Goal: Task Accomplishment & Management: Manage account settings

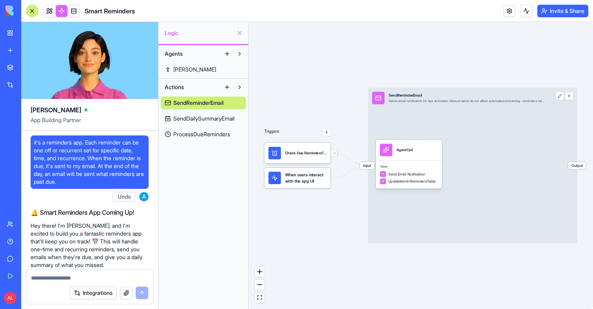
scroll to position [1890, 0]
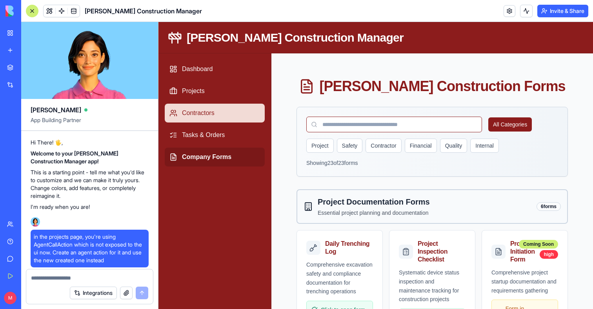
scroll to position [18096, 0]
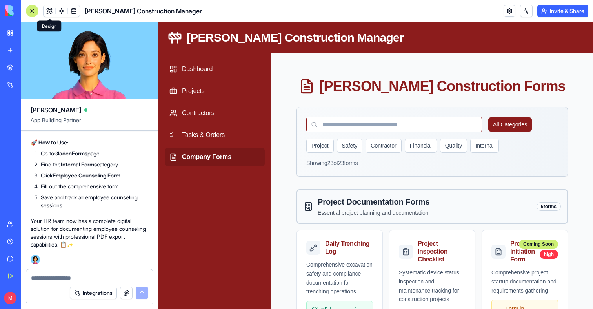
click at [51, 10] on button at bounding box center [50, 11] width 12 height 12
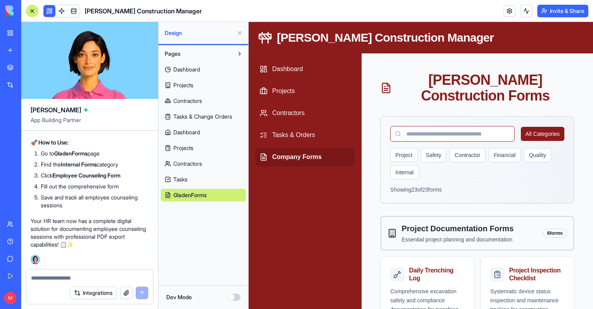
click at [178, 163] on span "Contractors" at bounding box center [187, 164] width 29 height 8
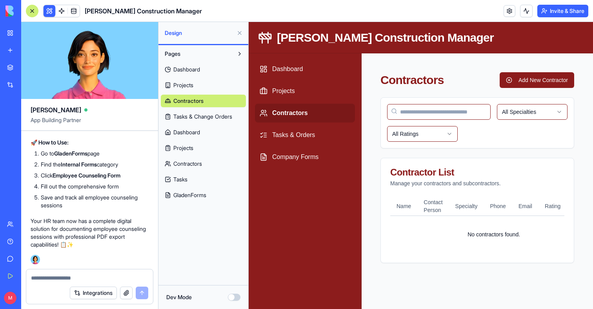
click at [177, 162] on span "Contractors" at bounding box center [187, 164] width 29 height 8
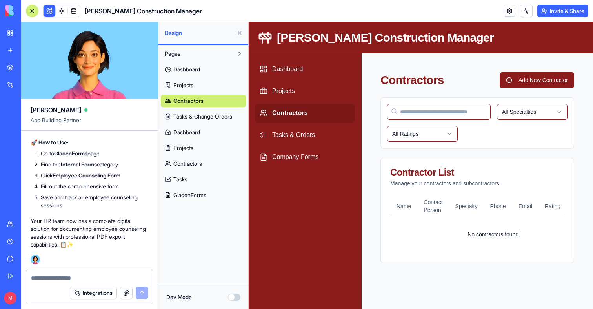
click at [186, 101] on span "Contractors" at bounding box center [188, 101] width 30 height 8
click at [171, 160] on link "Contractors" at bounding box center [203, 163] width 85 height 13
click at [171, 161] on link "Contractors" at bounding box center [203, 163] width 85 height 13
click at [182, 137] on link "Dashboard" at bounding box center [203, 132] width 85 height 13
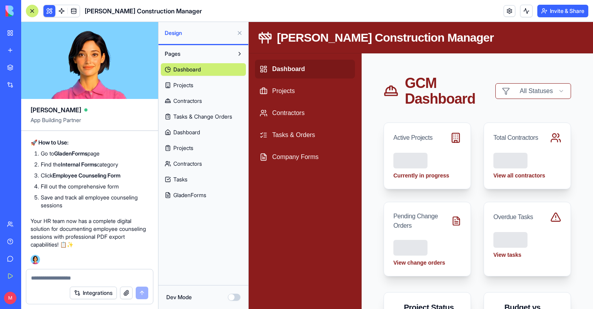
click at [182, 138] on link "Dashboard" at bounding box center [203, 132] width 85 height 13
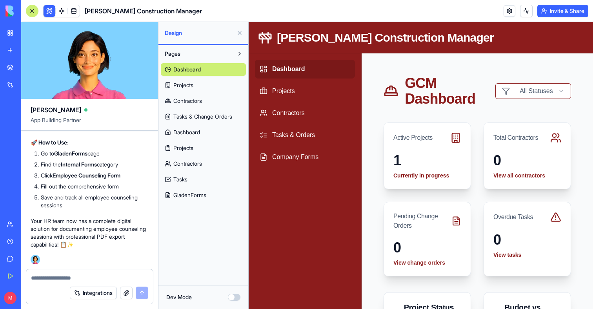
click at [182, 138] on link "Dashboard" at bounding box center [203, 132] width 85 height 13
click at [185, 147] on span "Projects" at bounding box center [183, 148] width 20 height 8
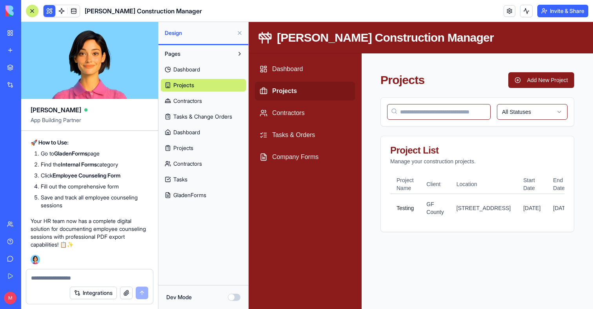
click at [185, 147] on span "Projects" at bounding box center [183, 148] width 20 height 8
click at [185, 175] on span "Tasks" at bounding box center [180, 179] width 14 height 8
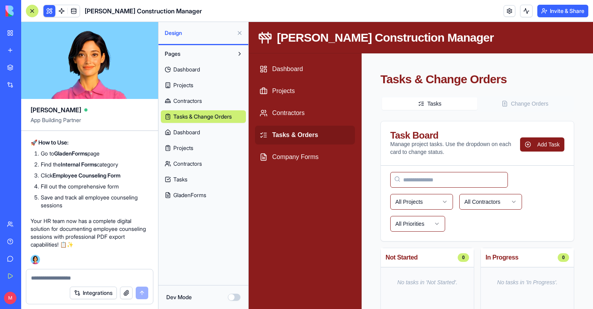
click at [202, 193] on span "GladenForms" at bounding box center [189, 195] width 33 height 8
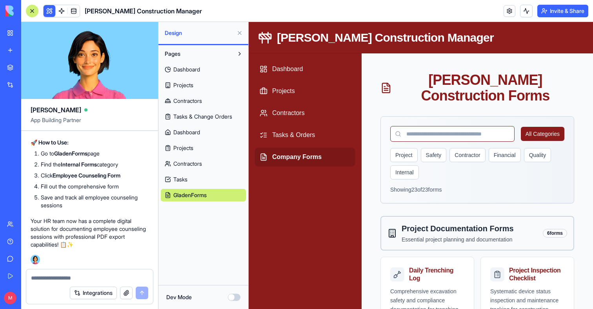
click at [191, 130] on span "Dashboard" at bounding box center [186, 132] width 27 height 8
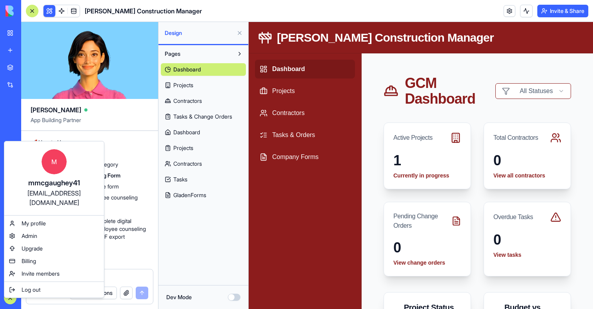
click at [37, 195] on div "mmcgaughey41@gmail.com" at bounding box center [54, 197] width 84 height 19
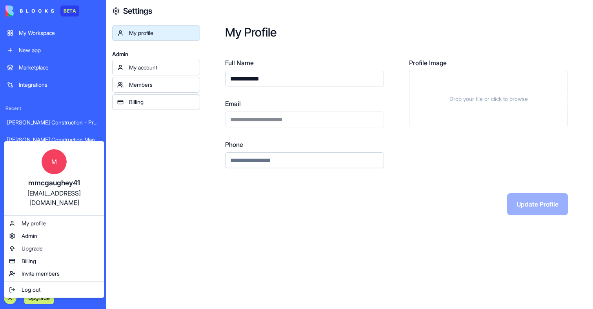
click at [252, 118] on html "**********" at bounding box center [296, 154] width 593 height 309
click at [252, 118] on div "**********" at bounding box center [304, 113] width 159 height 28
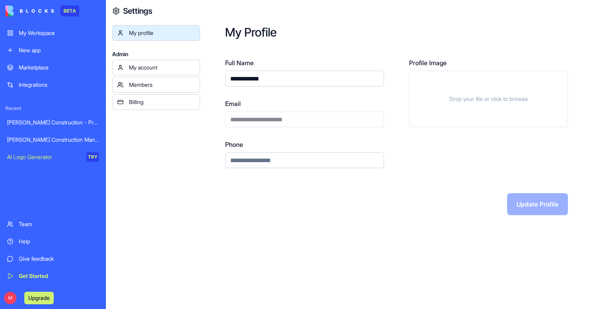
click at [252, 118] on div "**********" at bounding box center [304, 113] width 159 height 28
click at [38, 47] on div "New app" at bounding box center [59, 50] width 80 height 8
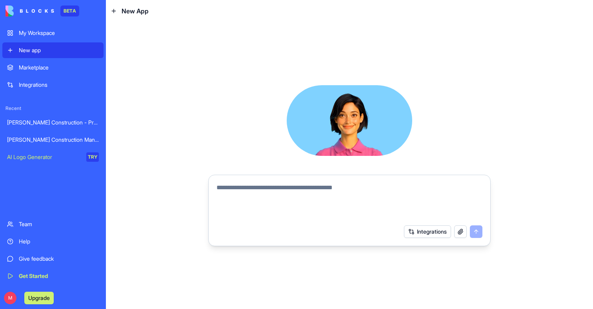
click at [38, 35] on div "My Workspace" at bounding box center [59, 33] width 80 height 8
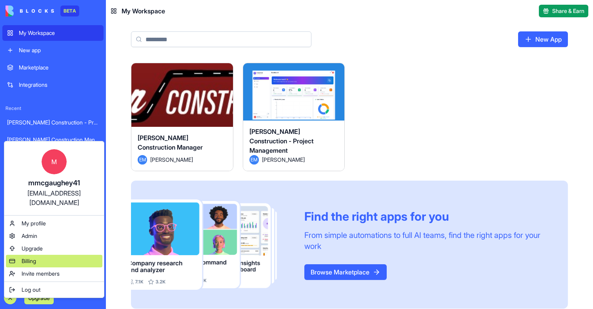
click at [40, 255] on div "Billing" at bounding box center [54, 261] width 96 height 13
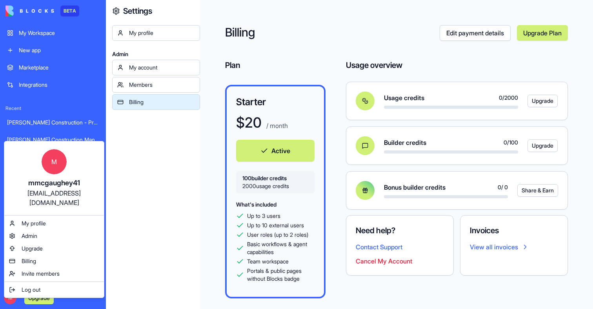
click at [7, 295] on html "BETA My Workspace New app Marketplace Integrations Recent Gladen Construction -…" at bounding box center [296, 154] width 593 height 309
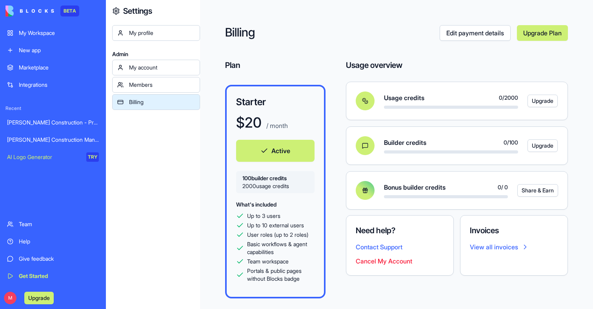
click at [29, 296] on button "Upgrade" at bounding box center [38, 297] width 29 height 13
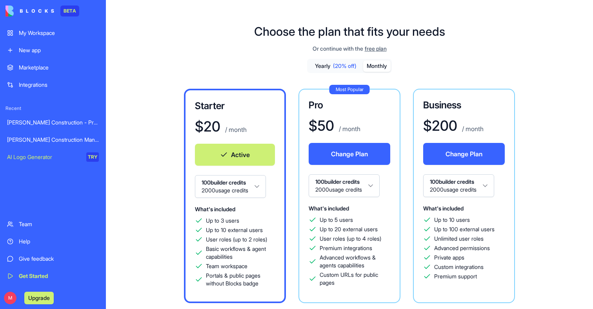
click at [44, 118] on div "Gladen Construction - Project Management" at bounding box center [53, 122] width 92 height 8
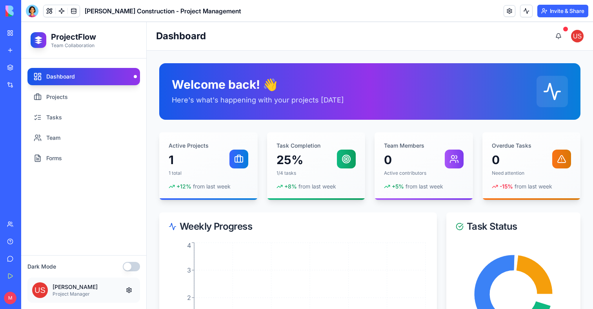
click at [17, 36] on link "My Workspace" at bounding box center [17, 33] width 31 height 16
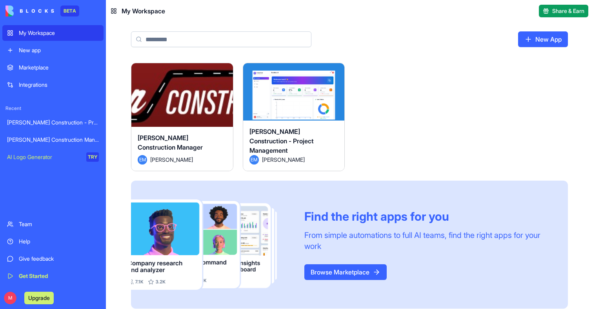
click at [191, 144] on div "Gladen Construction Manager" at bounding box center [182, 144] width 89 height 22
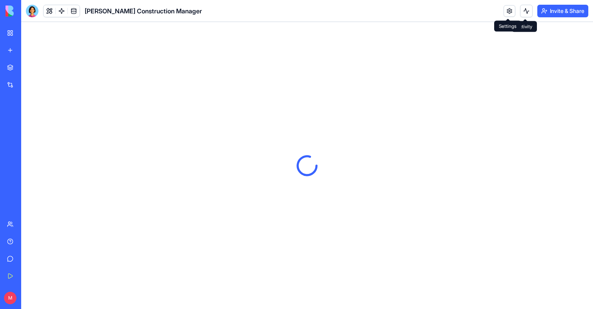
click at [508, 11] on link at bounding box center [510, 11] width 12 height 12
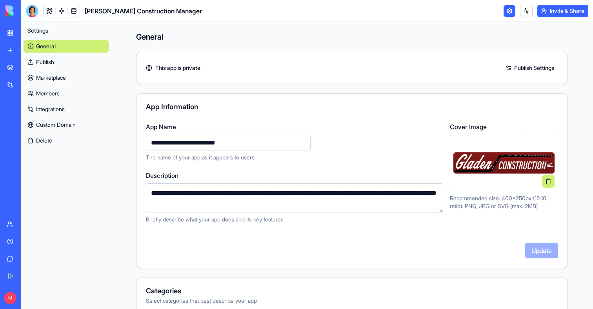
click at [37, 137] on button "Delete" at bounding box center [66, 140] width 85 height 13
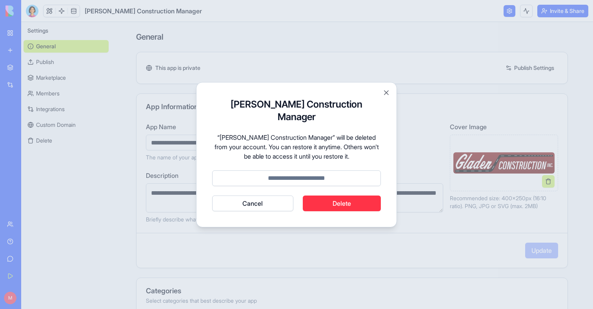
click at [248, 195] on button "Cancel" at bounding box center [252, 203] width 81 height 16
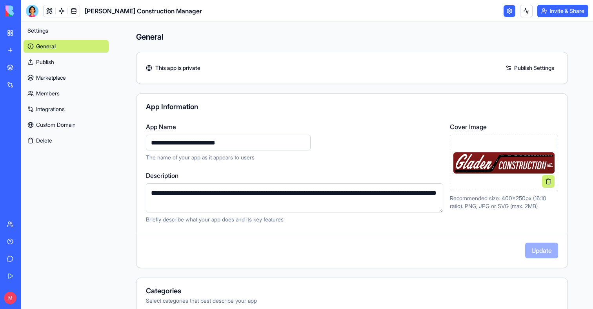
click at [32, 130] on link "Custom Domain" at bounding box center [66, 124] width 85 height 13
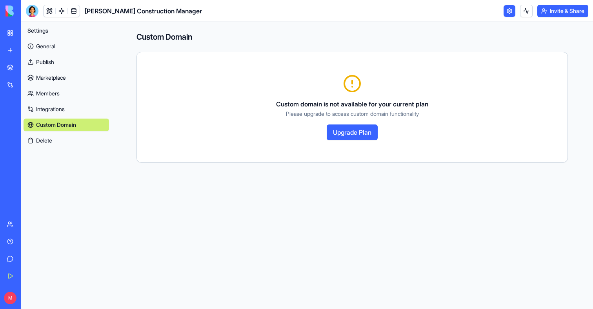
click at [48, 108] on link "Integrations" at bounding box center [66, 109] width 85 height 13
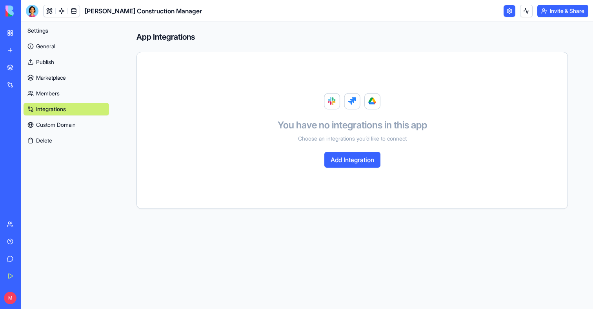
click at [44, 95] on link "Members" at bounding box center [66, 93] width 85 height 13
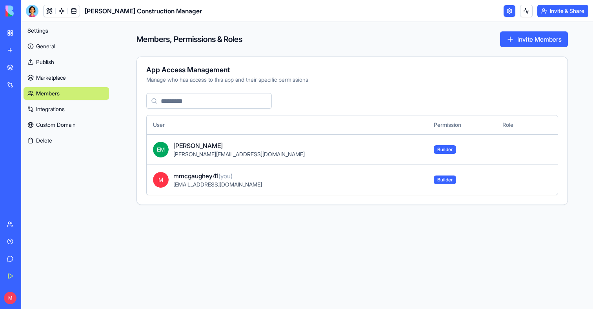
click at [42, 80] on link "Marketplace" at bounding box center [66, 77] width 85 height 13
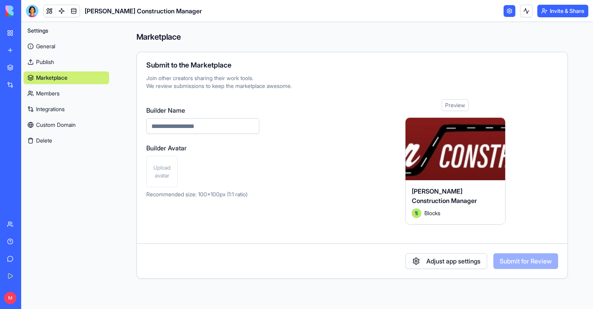
click at [42, 62] on link "Publish" at bounding box center [66, 62] width 85 height 13
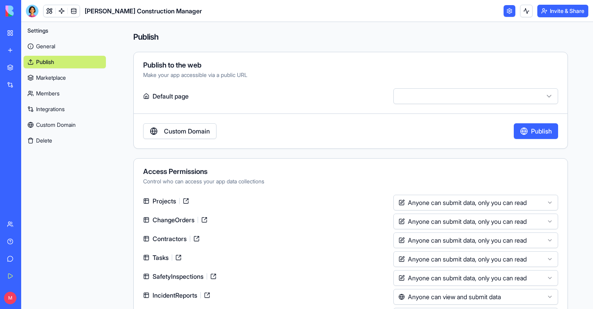
click at [41, 45] on link "General" at bounding box center [65, 46] width 82 height 13
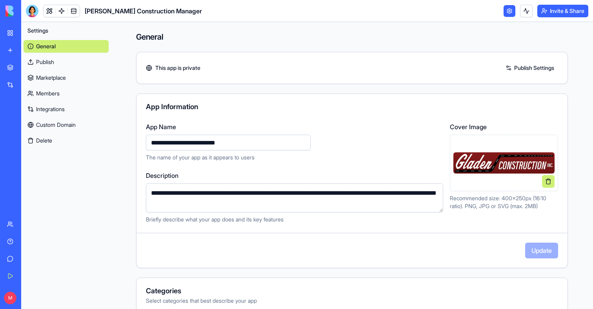
scroll to position [180, 0]
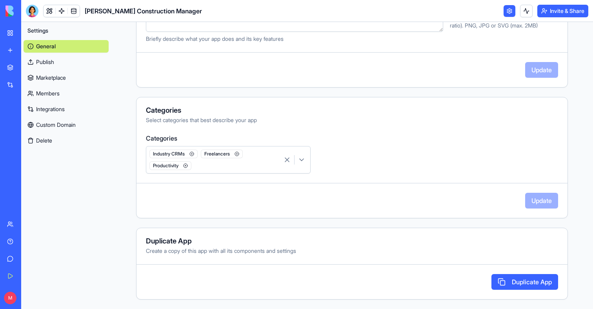
click at [517, 279] on button "Duplicate App" at bounding box center [524, 282] width 67 height 16
